Goal: Task Accomplishment & Management: Complete application form

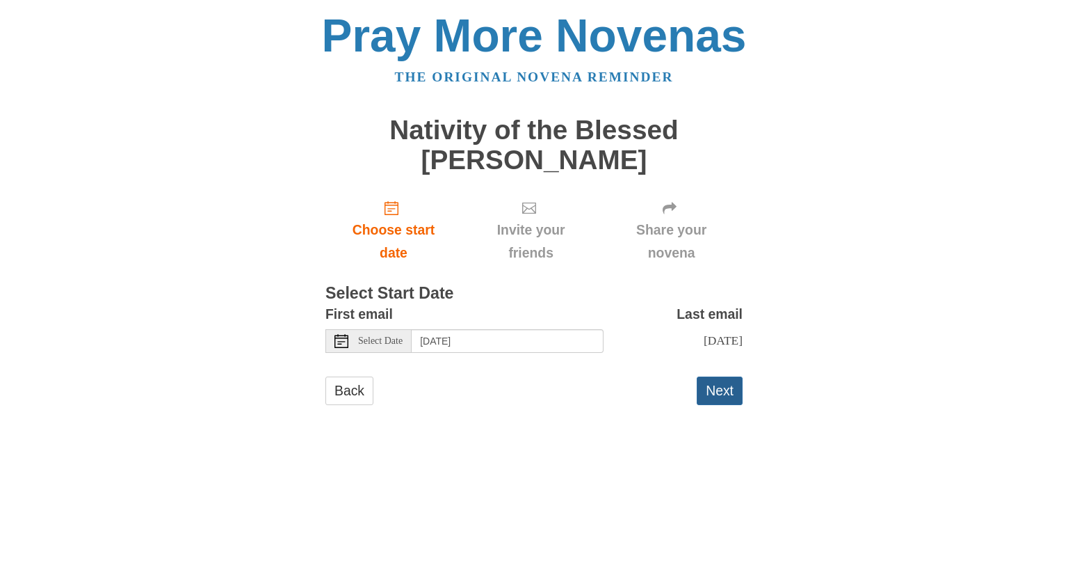
click at [729, 390] on button "Next" at bounding box center [720, 390] width 46 height 29
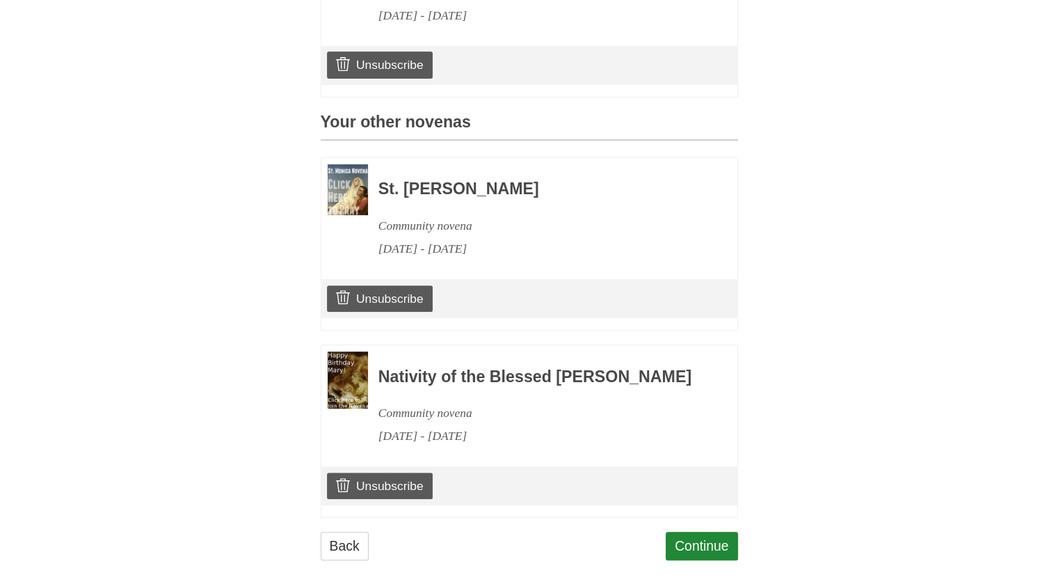
scroll to position [619, 0]
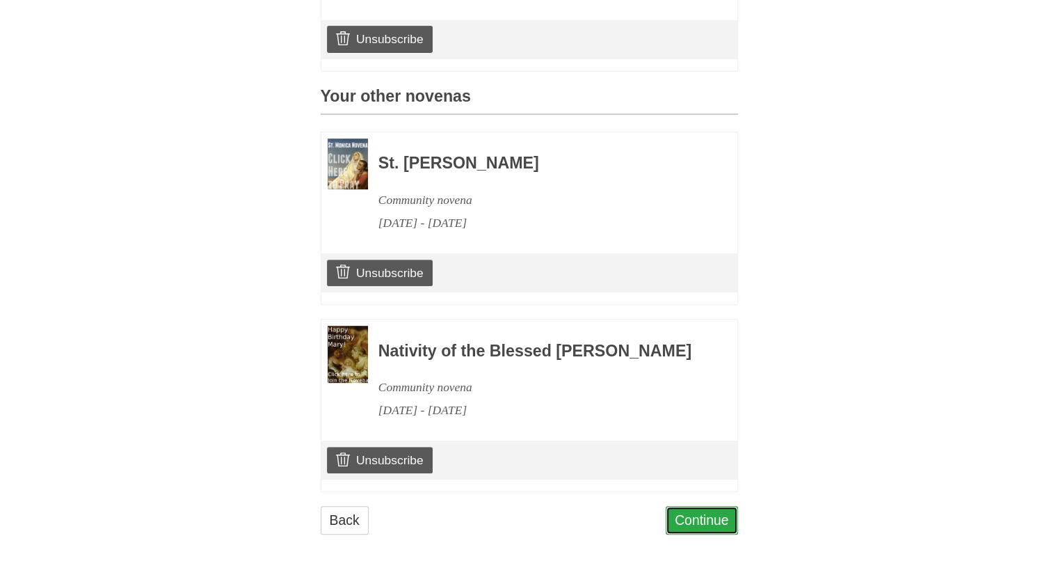
click at [720, 520] on link "Continue" at bounding box center [702, 520] width 72 height 29
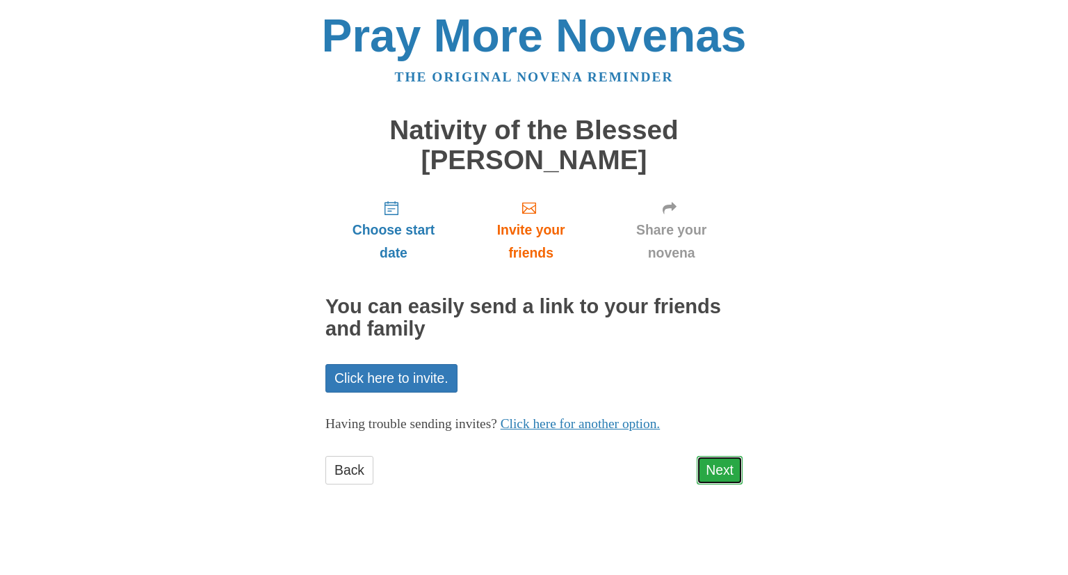
click at [730, 470] on link "Next" at bounding box center [720, 470] width 46 height 29
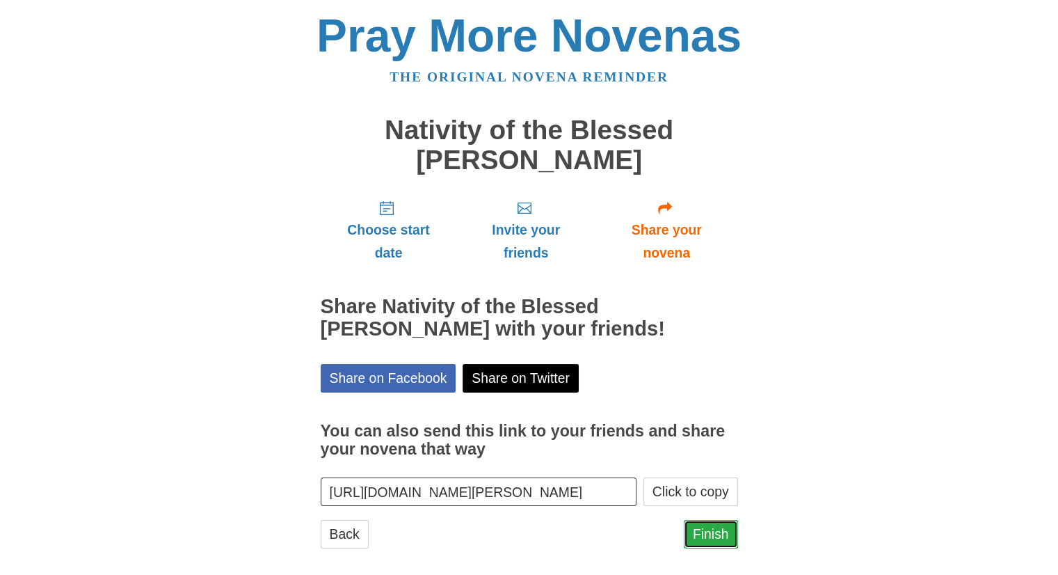
click at [726, 535] on link "Finish" at bounding box center [711, 534] width 54 height 29
